Goal: Browse casually

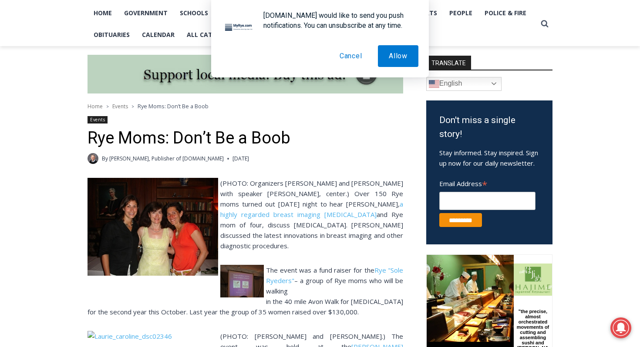
scroll to position [195, 0]
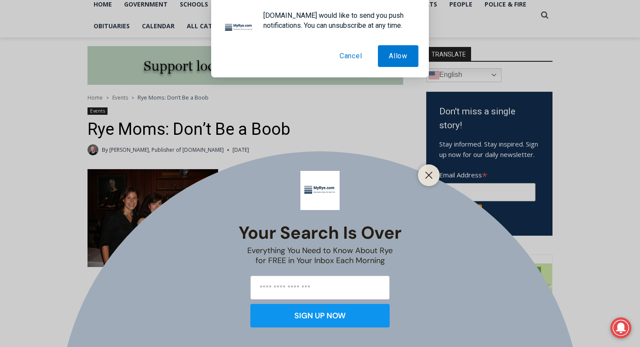
click at [353, 59] on button "Cancel" at bounding box center [351, 56] width 44 height 22
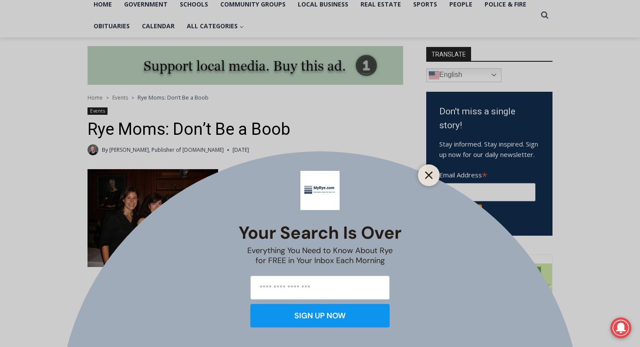
click at [429, 178] on icon "Close" at bounding box center [429, 175] width 8 height 8
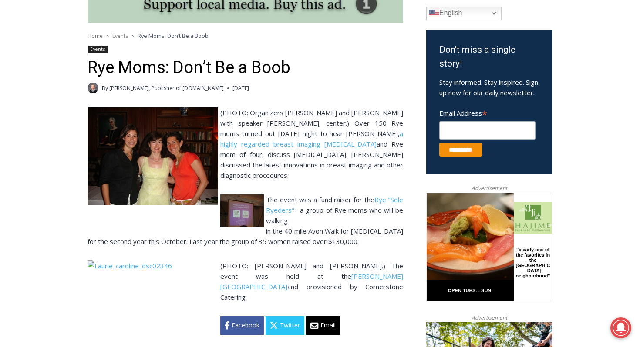
scroll to position [258, 0]
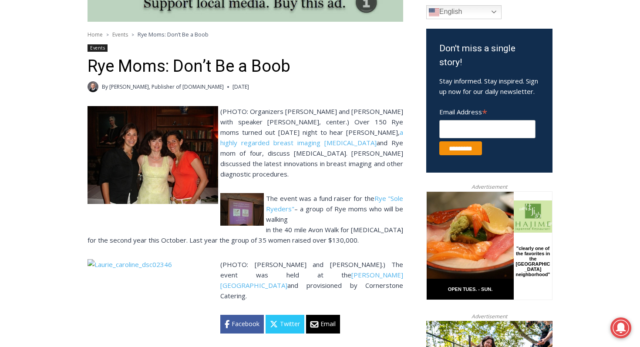
click at [113, 169] on img at bounding box center [152, 155] width 131 height 98
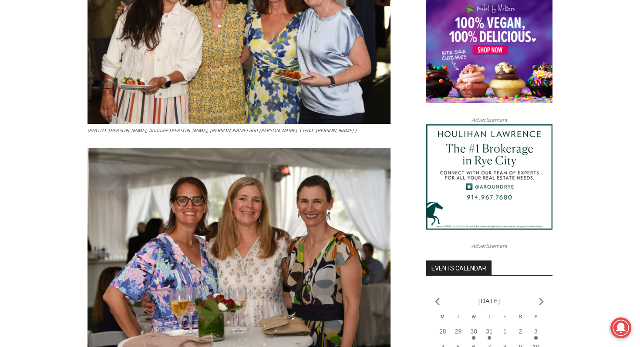
scroll to position [366, 0]
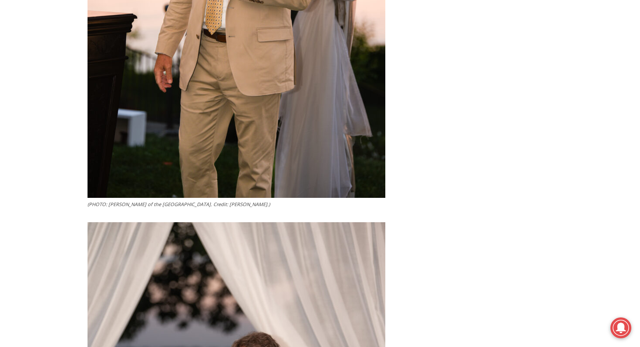
scroll to position [2147, 0]
